Goal: Task Accomplishment & Management: Manage account settings

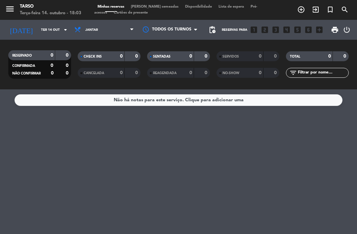
click at [42, 34] on input "Ter 14 out" at bounding box center [60, 30] width 45 height 10
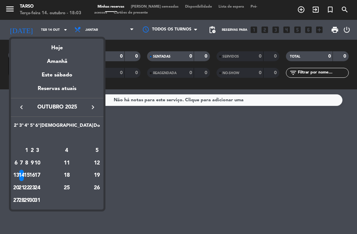
click at [45, 90] on div "Reservas atuais" at bounding box center [57, 91] width 93 height 14
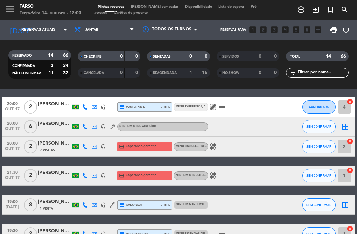
scroll to position [65, 0]
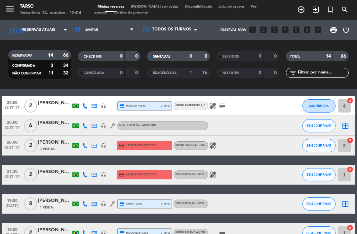
click at [220, 108] on icon "subject" at bounding box center [222, 106] width 8 height 8
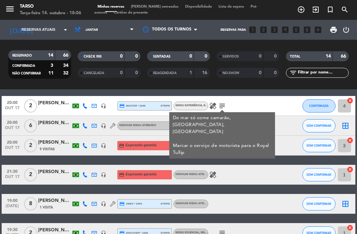
click at [255, 173] on div "healing" at bounding box center [236, 175] width 56 height 20
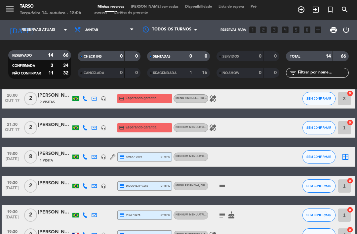
scroll to position [115, 0]
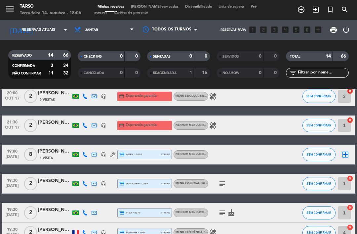
click at [222, 185] on icon "subject" at bounding box center [222, 183] width 8 height 8
click at [220, 213] on icon "subject" at bounding box center [222, 213] width 8 height 8
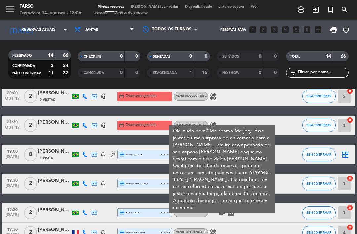
click at [259, 214] on div "subject Olá, tudo bem? Me chamo Marjory. Esse jantar é uma surpresa de aniversá…" at bounding box center [236, 213] width 56 height 20
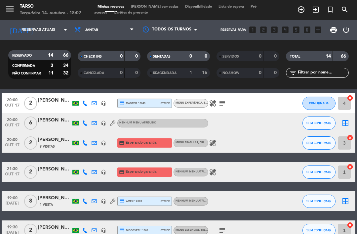
scroll to position [68, 0]
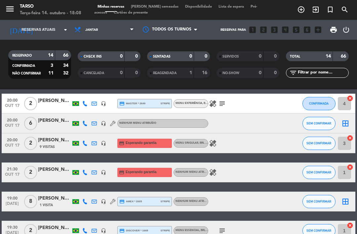
click at [210, 104] on icon "healing" at bounding box center [213, 103] width 8 height 8
click at [224, 102] on icon "subject" at bounding box center [222, 103] width 8 height 8
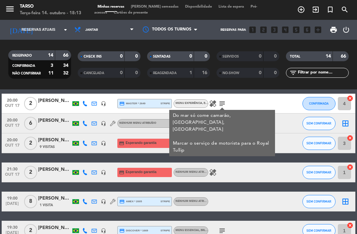
click at [252, 171] on div "healing" at bounding box center [236, 172] width 56 height 20
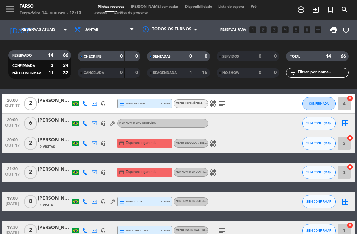
click at [87, 101] on icon at bounding box center [84, 103] width 5 height 5
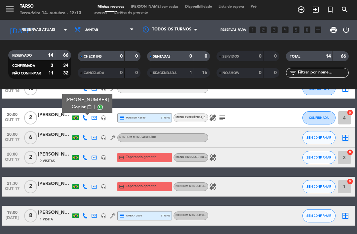
scroll to position [54, 0]
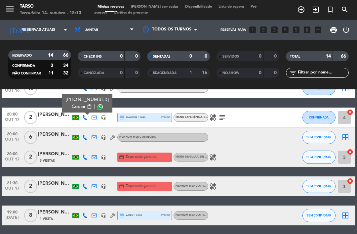
click at [256, 133] on div at bounding box center [236, 137] width 56 height 20
click at [55, 118] on div at bounding box center [54, 120] width 33 height 5
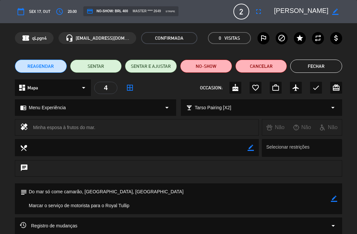
click at [320, 68] on button "Fechar" at bounding box center [316, 65] width 52 height 13
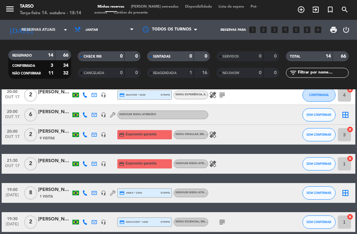
scroll to position [78, 0]
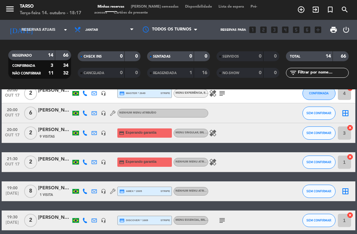
click at [316, 130] on button "SEM CONFIRMAR" at bounding box center [318, 132] width 33 height 13
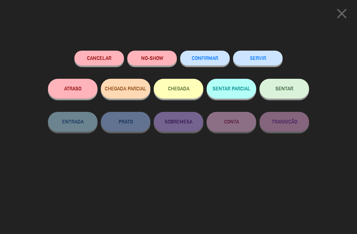
click at [337, 9] on icon "close" at bounding box center [342, 13] width 17 height 17
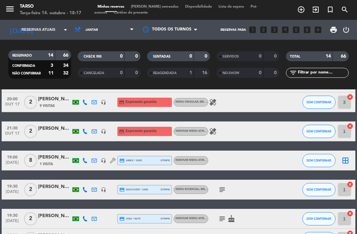
scroll to position [108, 0]
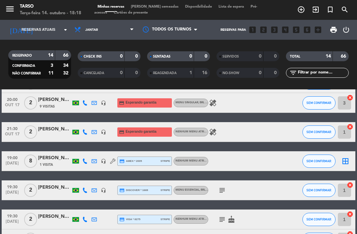
click at [213, 132] on icon "healing" at bounding box center [213, 132] width 8 height 8
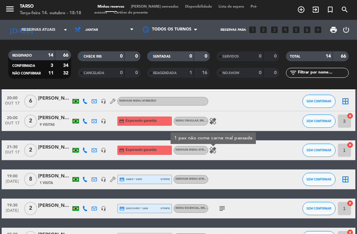
scroll to position [90, 0]
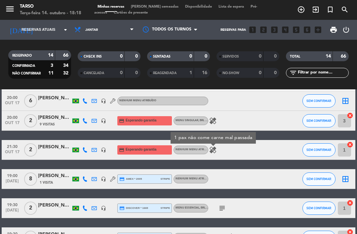
click at [106, 150] on icon "headset_mic" at bounding box center [103, 149] width 5 height 5
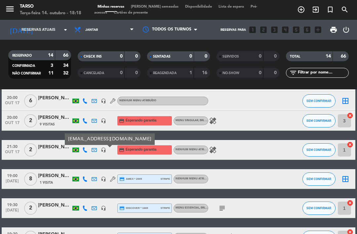
click at [52, 152] on div at bounding box center [54, 153] width 33 height 5
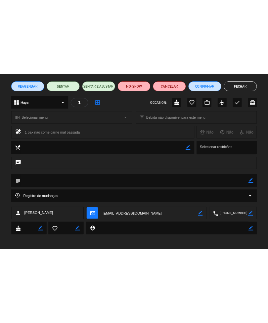
scroll to position [49, 0]
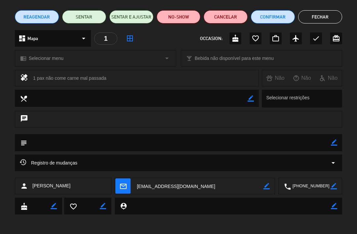
click at [333, 163] on icon "arrow_drop_down" at bounding box center [333, 163] width 8 height 8
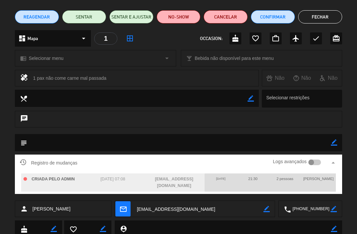
scroll to position [0, 0]
